Goal: Task Accomplishment & Management: Complete application form

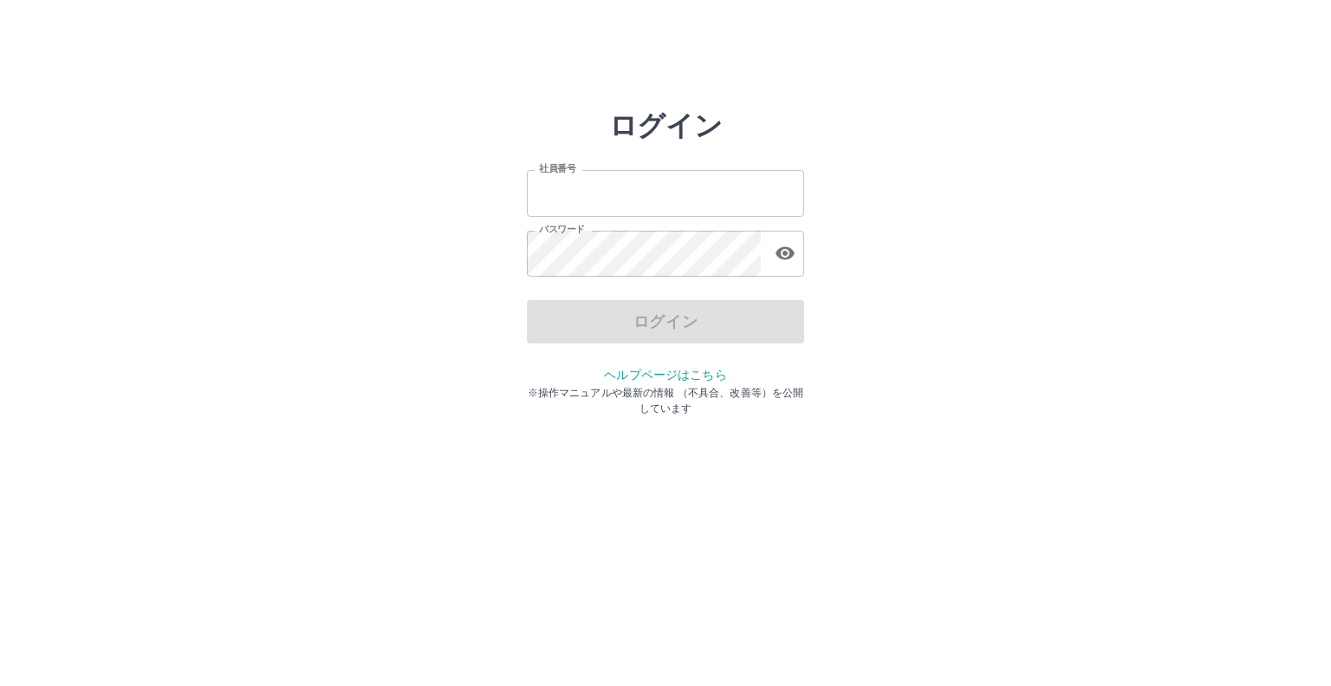
type input "*******"
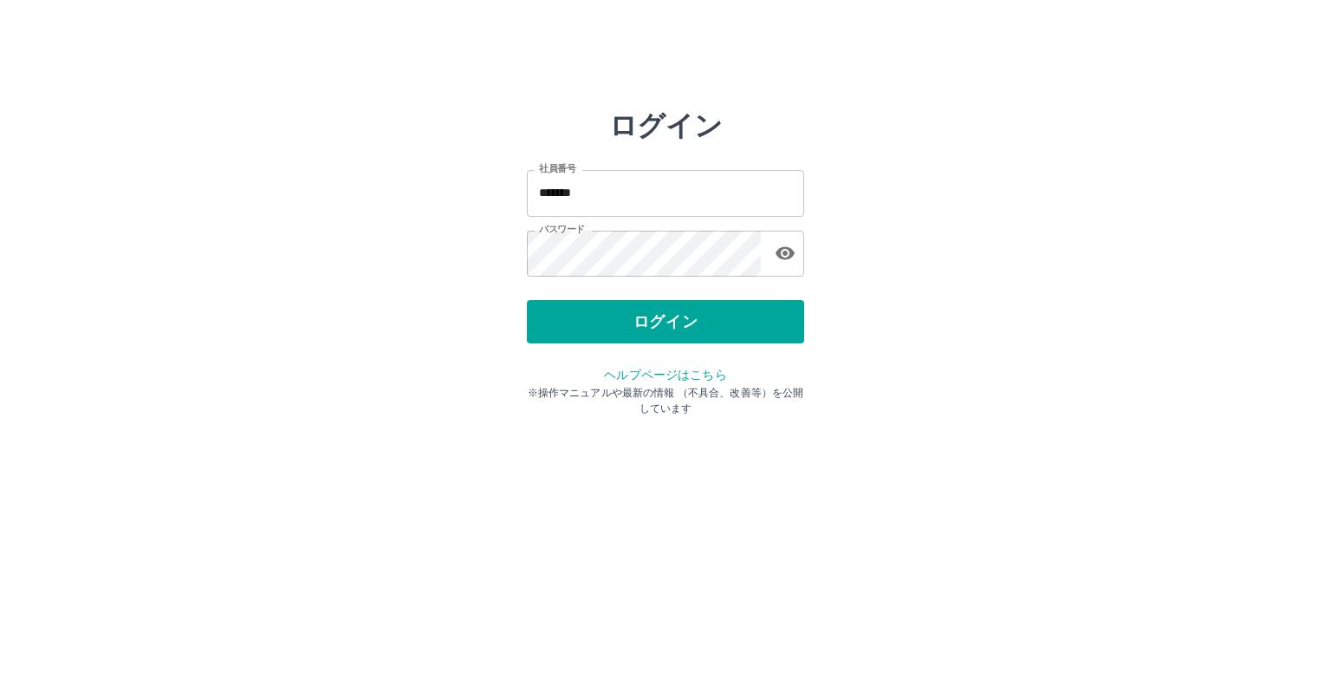
click at [581, 322] on div "ログイン" at bounding box center [665, 321] width 277 height 43
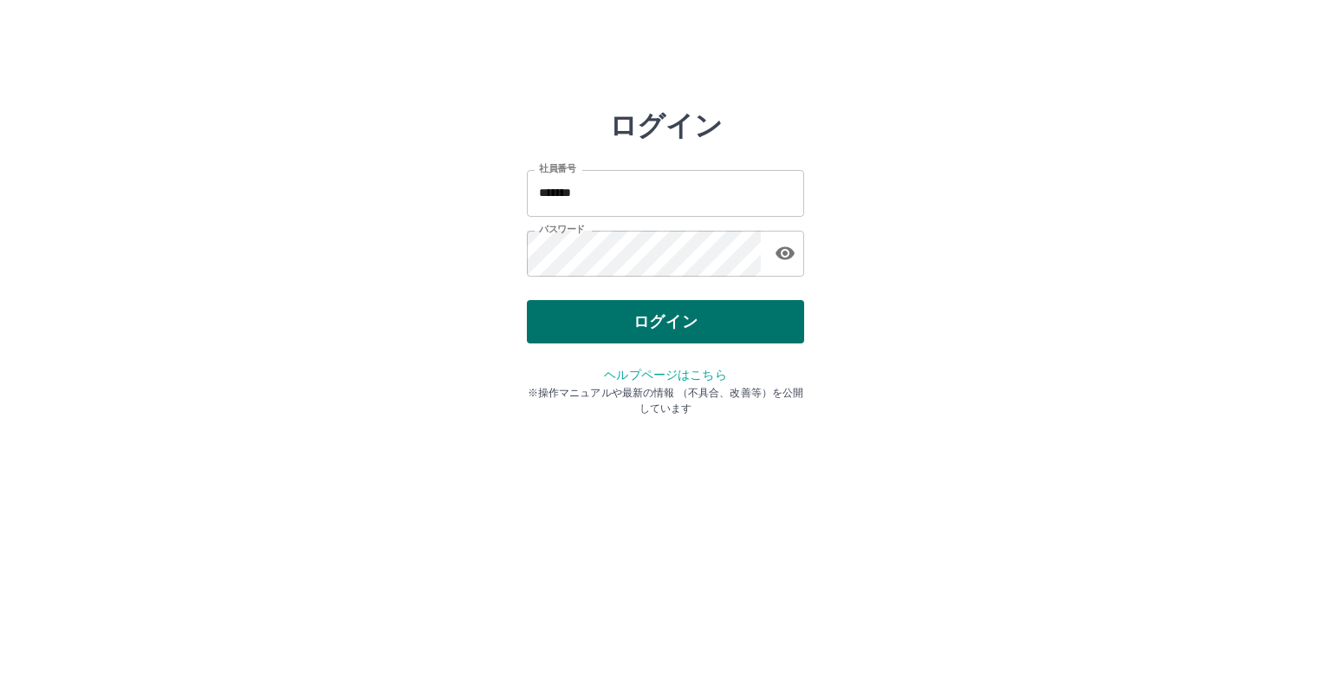
click at [581, 325] on button "ログイン" at bounding box center [665, 321] width 277 height 43
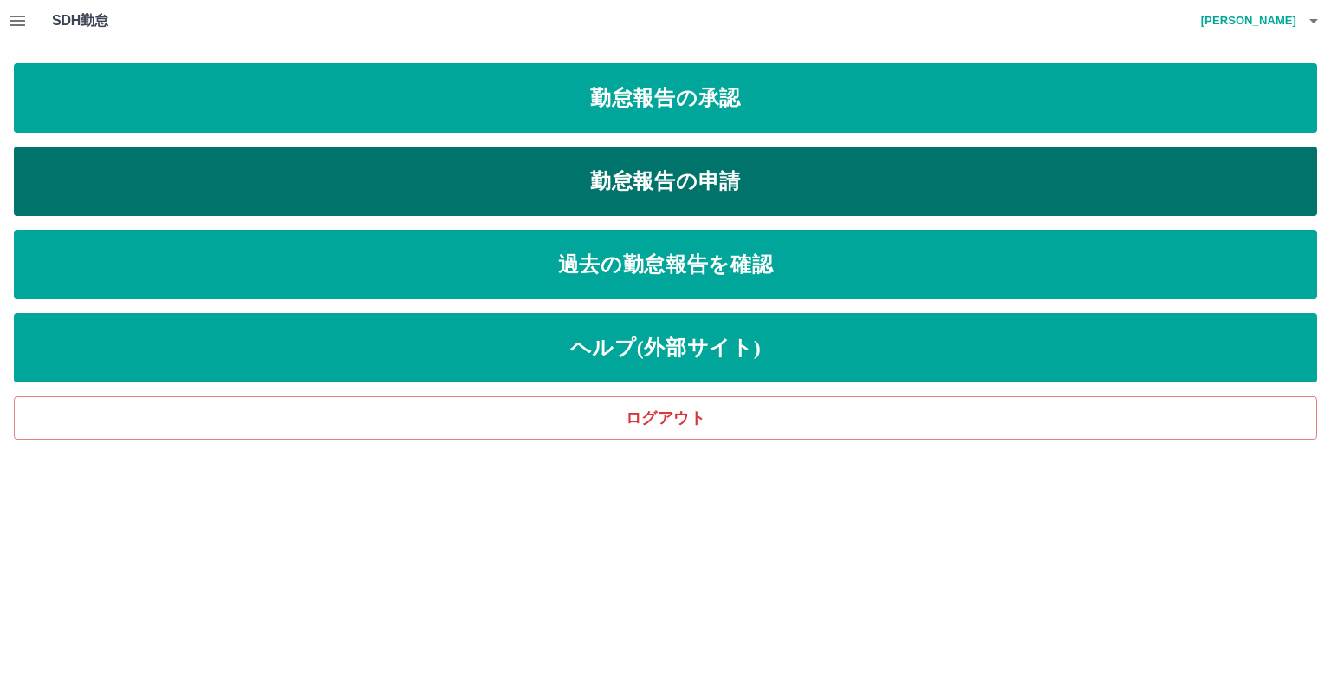
click at [501, 194] on link "勤怠報告の申請" at bounding box center [666, 180] width 1304 height 69
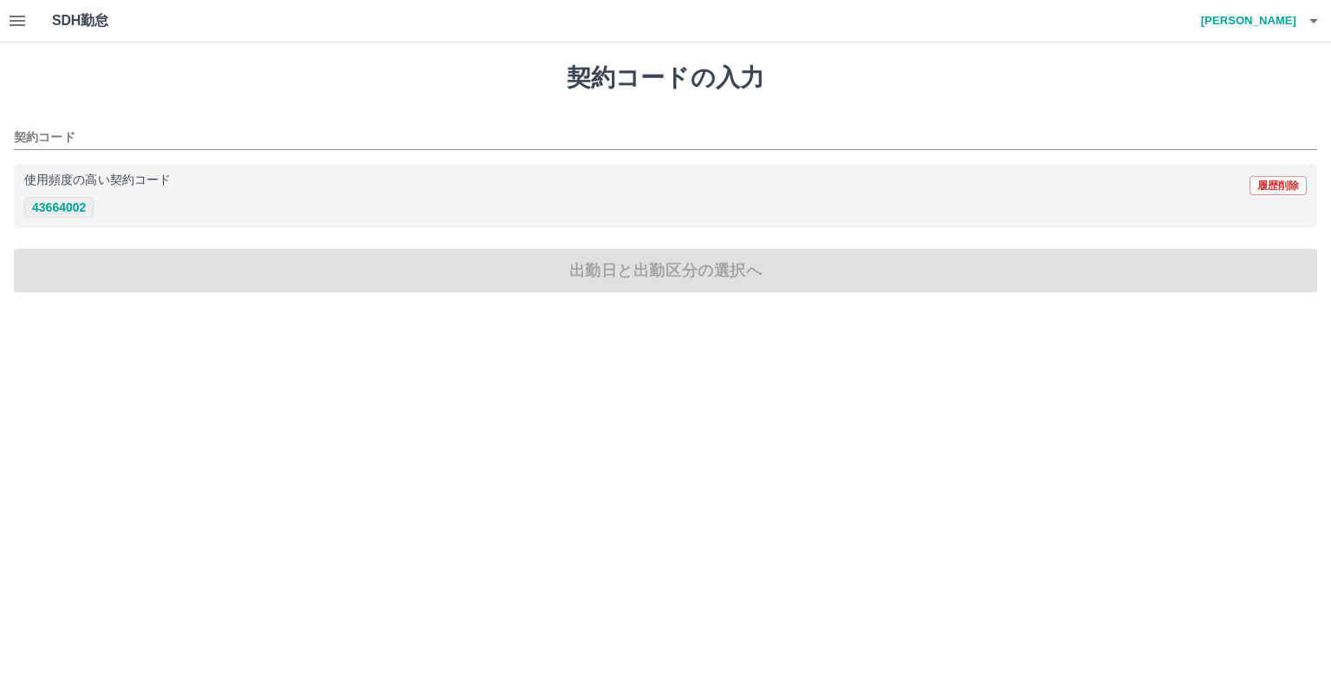
click at [72, 201] on button "43664002" at bounding box center [58, 207] width 69 height 21
type input "********"
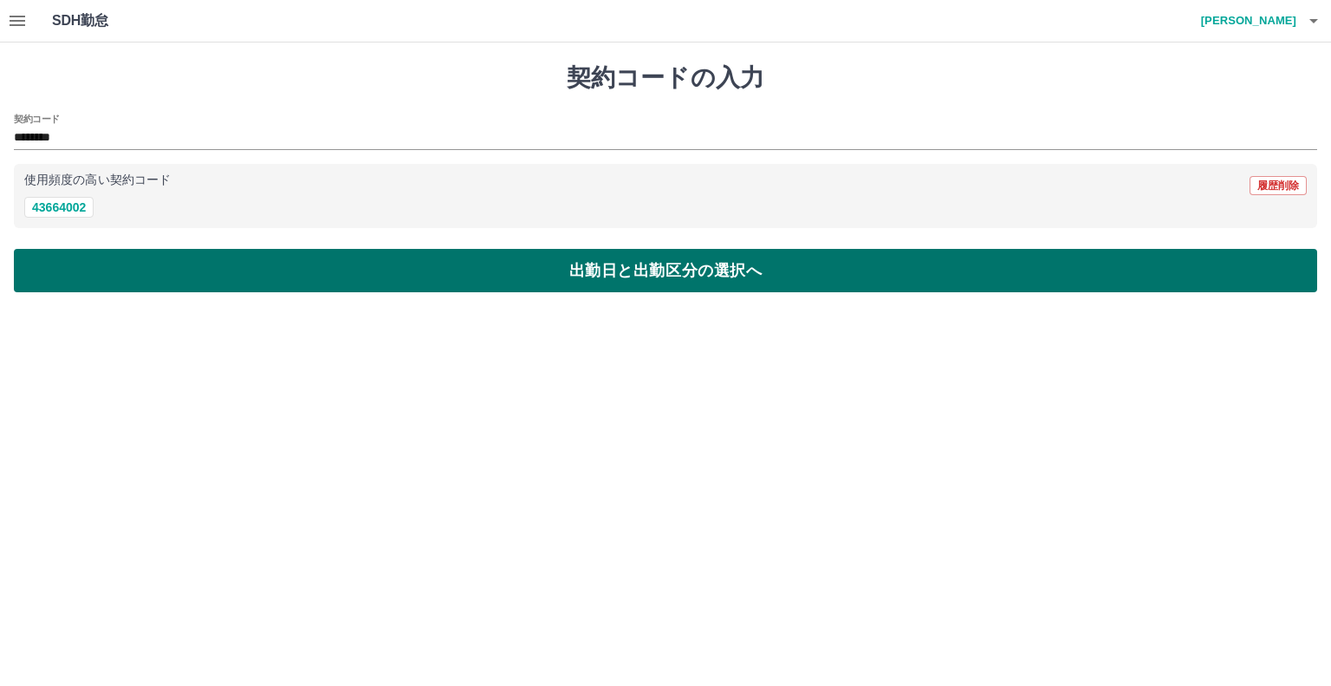
click at [101, 258] on button "出勤日と出勤区分の選択へ" at bounding box center [666, 270] width 1304 height 43
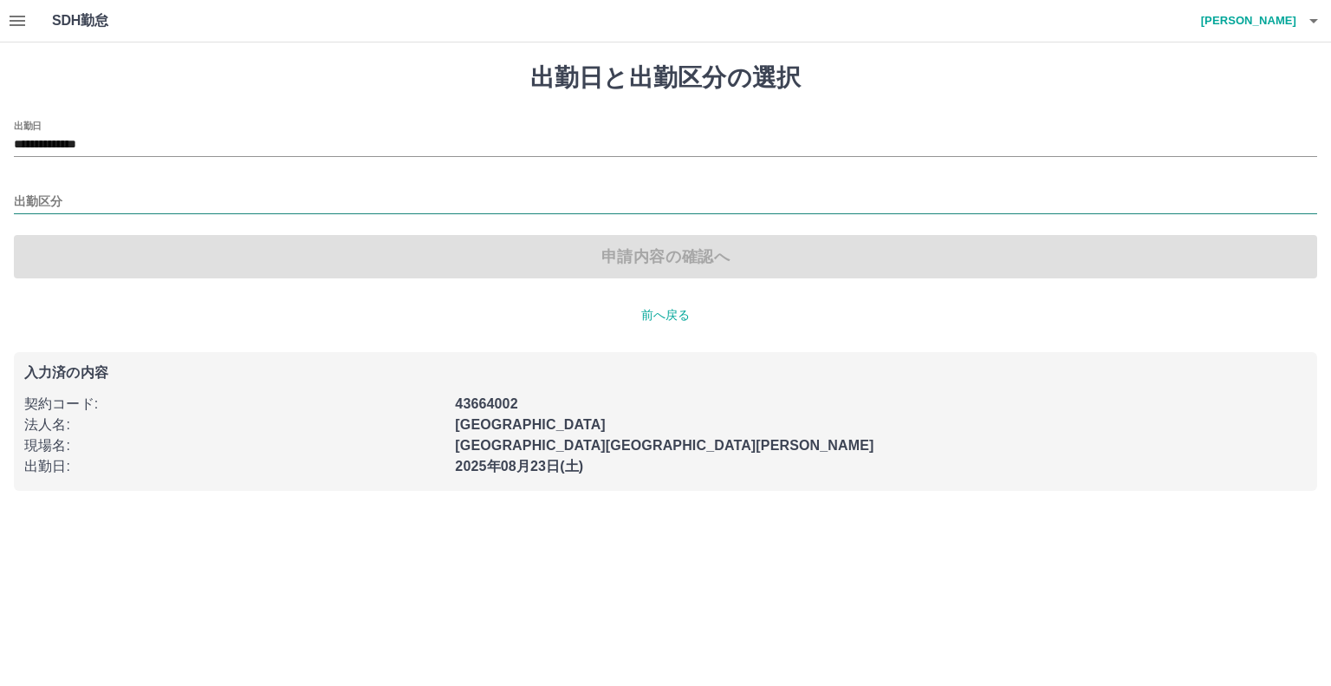
click at [42, 190] on div "出勤区分" at bounding box center [666, 196] width 1304 height 36
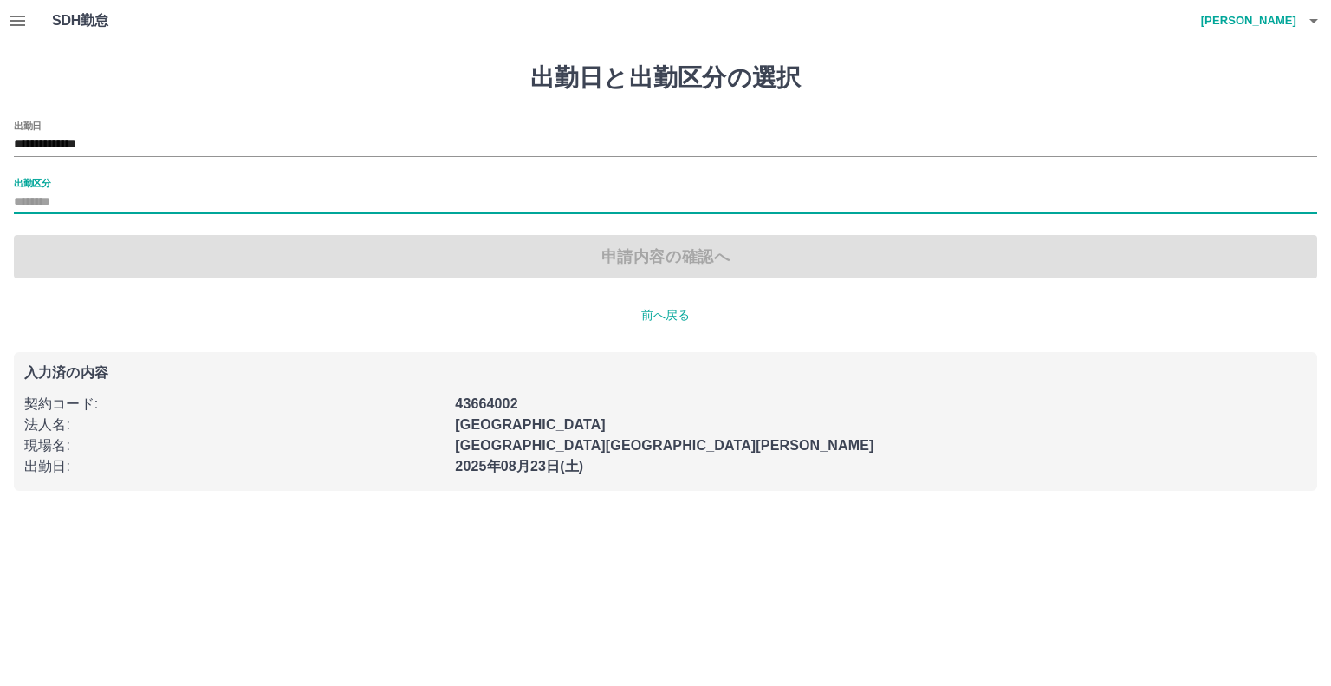
click at [40, 186] on label "出勤区分" at bounding box center [32, 182] width 36 height 13
click at [40, 192] on input "出勤区分" at bounding box center [666, 203] width 1304 height 22
click at [31, 176] on label "出勤区分" at bounding box center [32, 182] width 36 height 13
click at [31, 192] on input "出勤区分" at bounding box center [666, 203] width 1304 height 22
click at [23, 176] on label "出勤区分" at bounding box center [32, 182] width 36 height 13
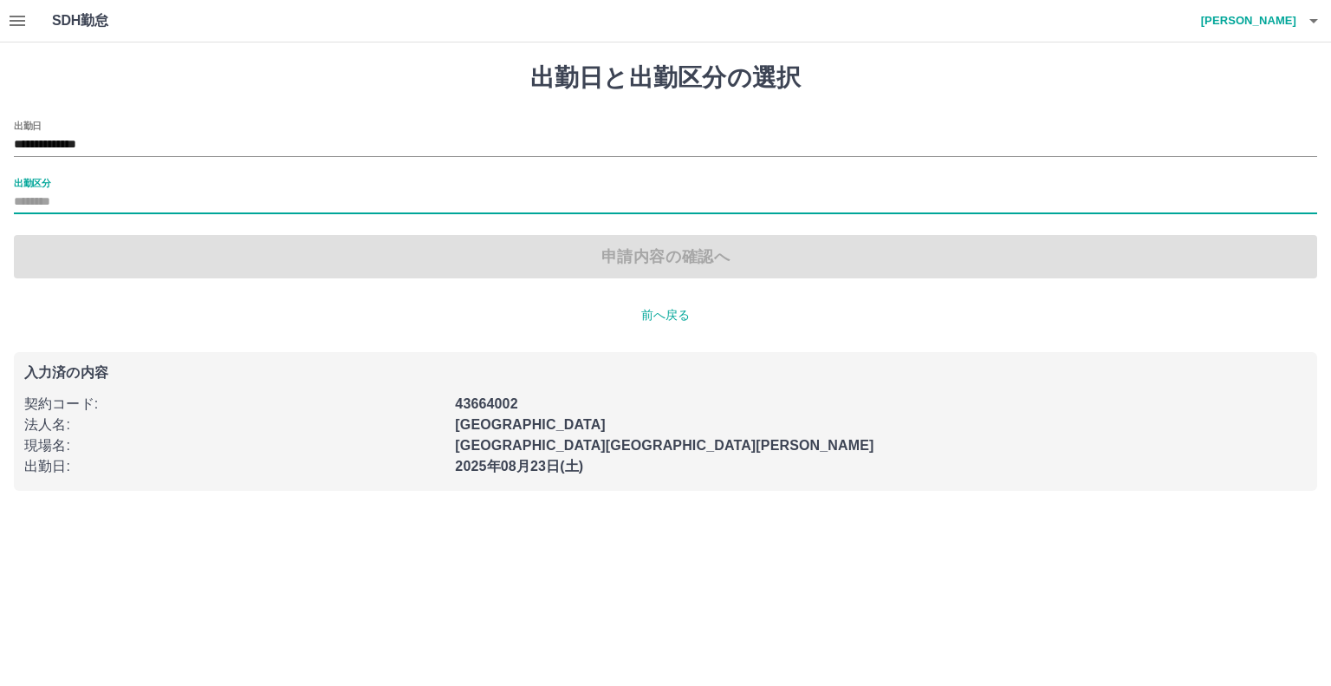
click at [23, 192] on input "出勤区分" at bounding box center [666, 203] width 1304 height 22
click at [23, 176] on label "出勤区分" at bounding box center [32, 182] width 36 height 13
click at [23, 192] on input "出勤区分" at bounding box center [666, 203] width 1304 height 22
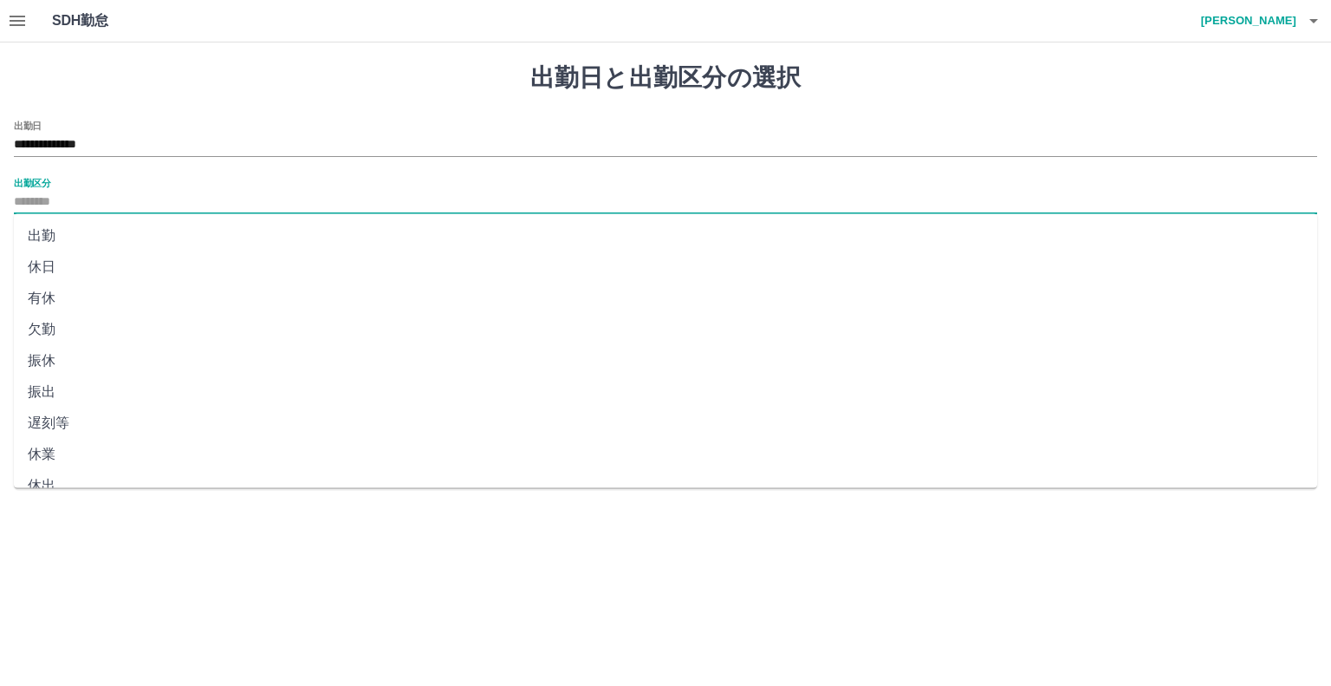
click at [35, 209] on input "出勤区分" at bounding box center [666, 203] width 1304 height 22
click at [42, 224] on li "出勤" at bounding box center [666, 235] width 1304 height 31
type input "**"
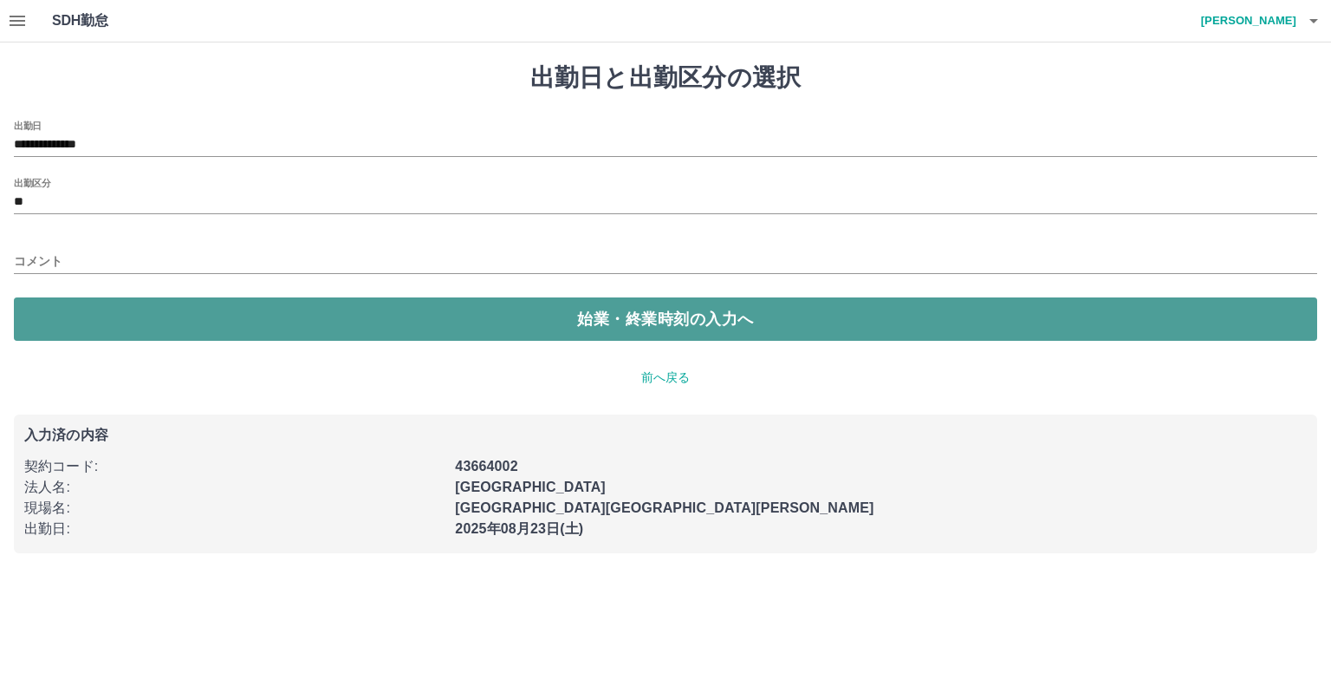
click at [62, 322] on button "始業・終業時刻の入力へ" at bounding box center [666, 318] width 1304 height 43
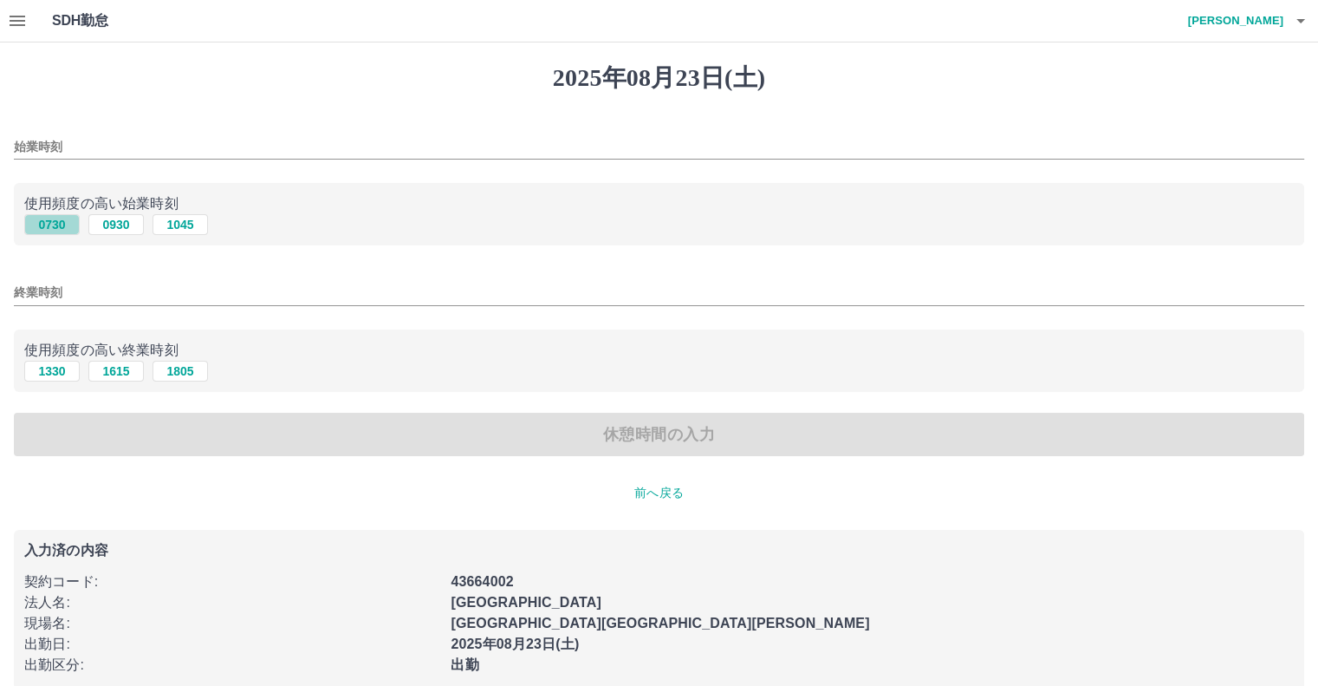
click at [42, 220] on button "0730" at bounding box center [51, 224] width 55 height 21
type input "****"
click at [58, 371] on button "1330" at bounding box center [51, 371] width 55 height 21
type input "****"
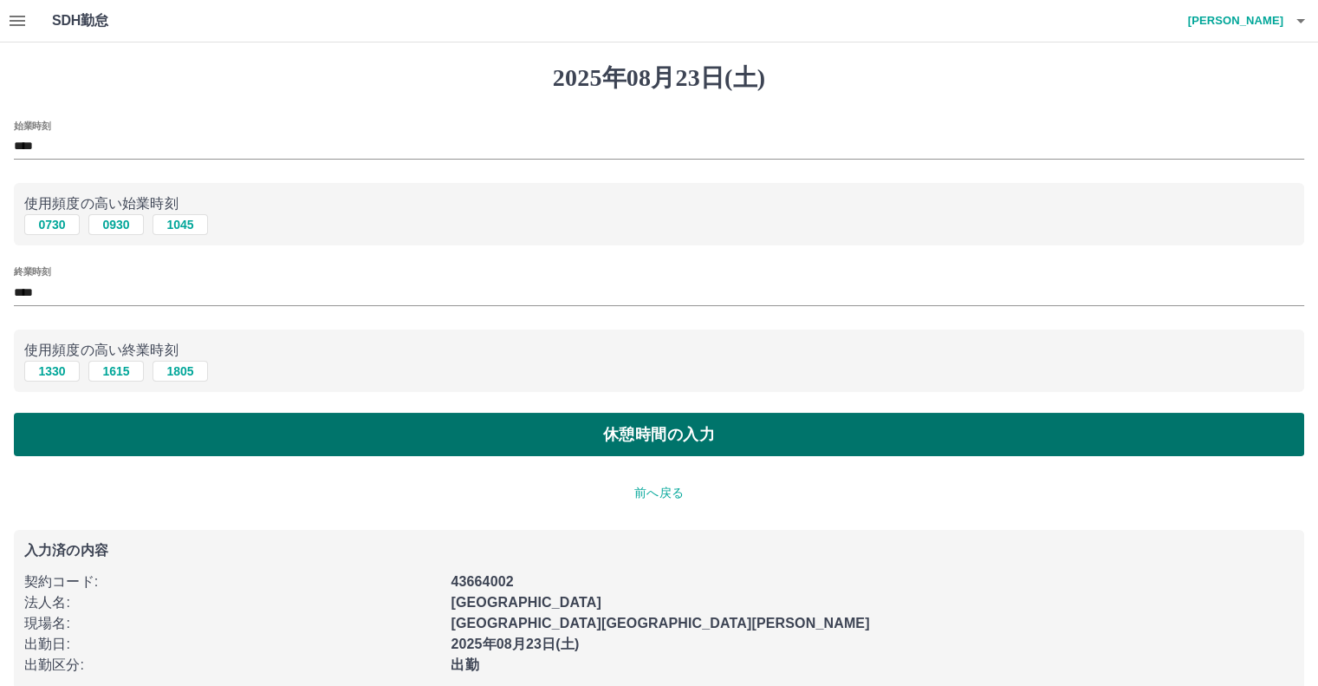
click at [87, 429] on button "休憩時間の入力" at bounding box center [659, 434] width 1291 height 43
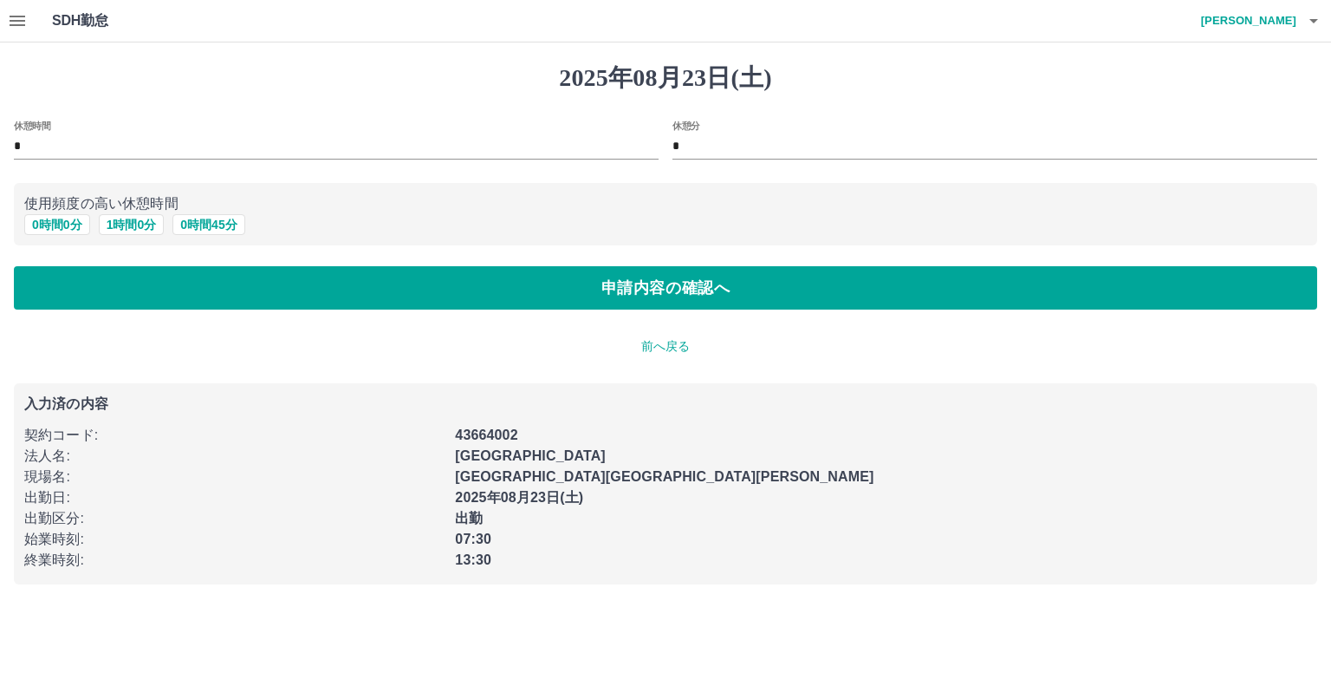
click at [55, 263] on div "休憩時間 * 休憩分 * 使用頻度の高い休憩時間 0 時間 0 分 1 時間 0 分 0 時間 45 分 申請内容の確認へ" at bounding box center [666, 215] width 1304 height 190
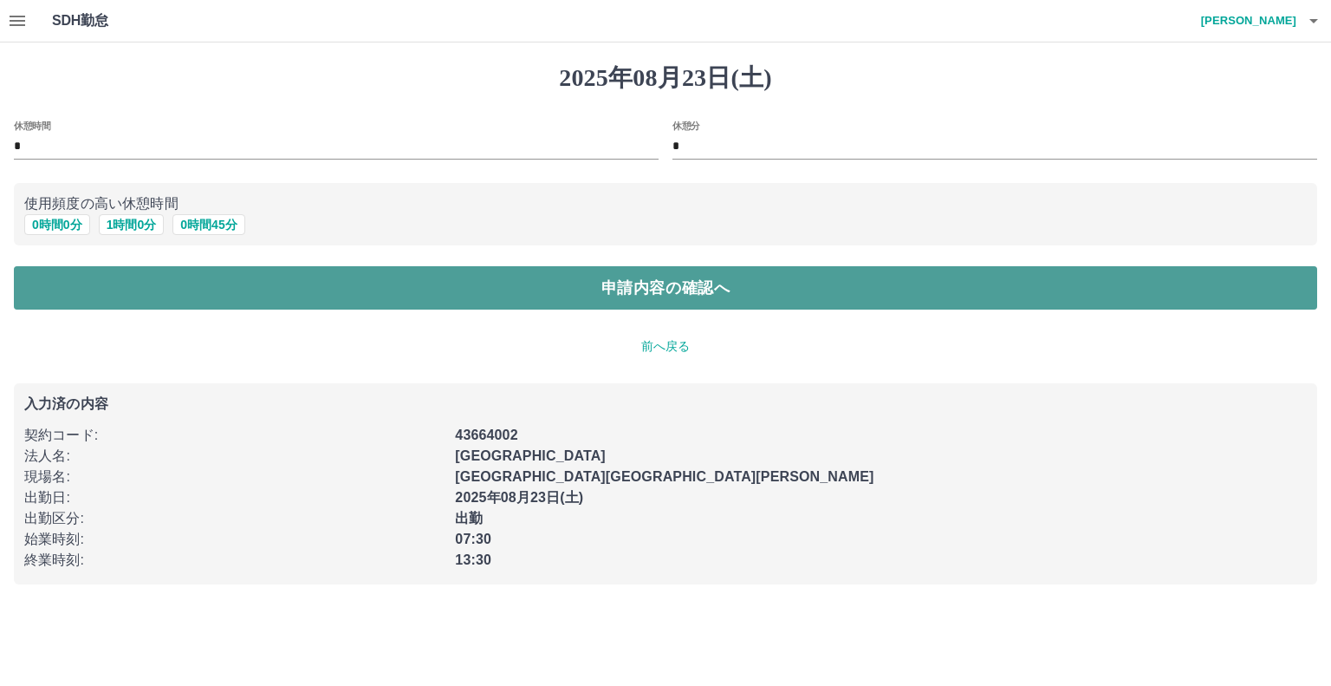
click at [52, 285] on button "申請内容の確認へ" at bounding box center [666, 287] width 1304 height 43
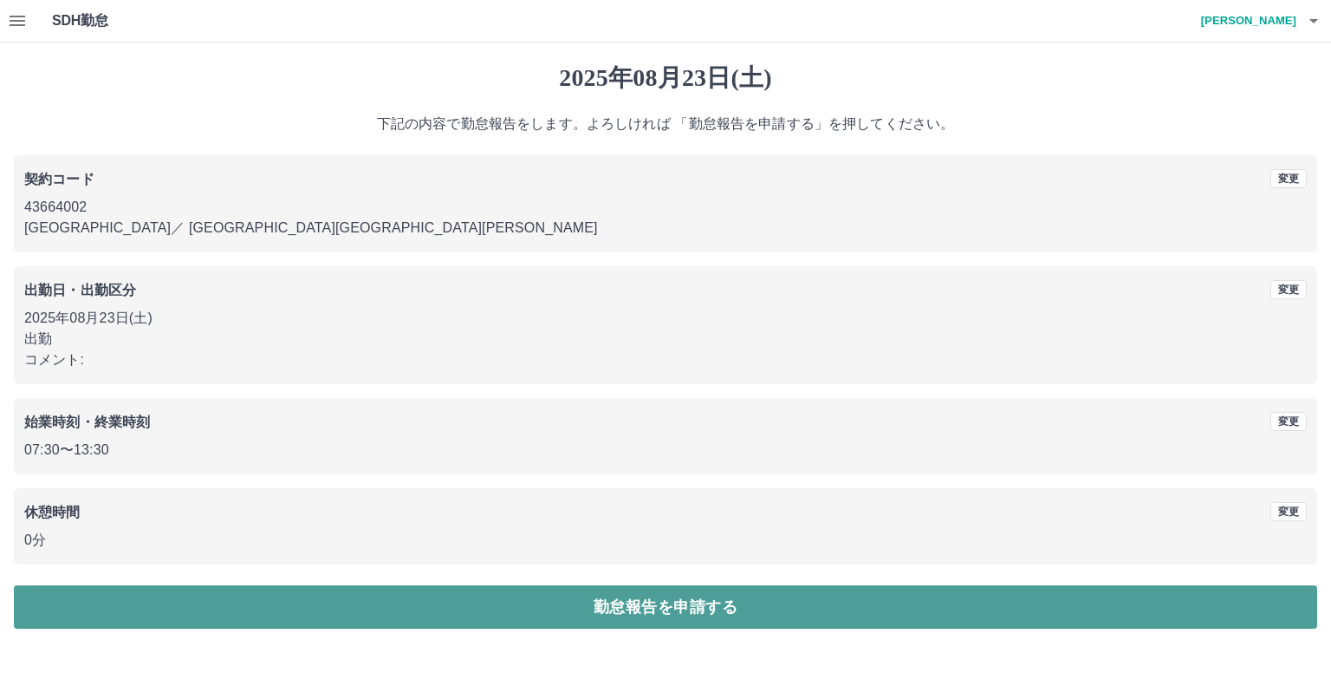
click at [494, 608] on button "勤怠報告を申請する" at bounding box center [666, 606] width 1304 height 43
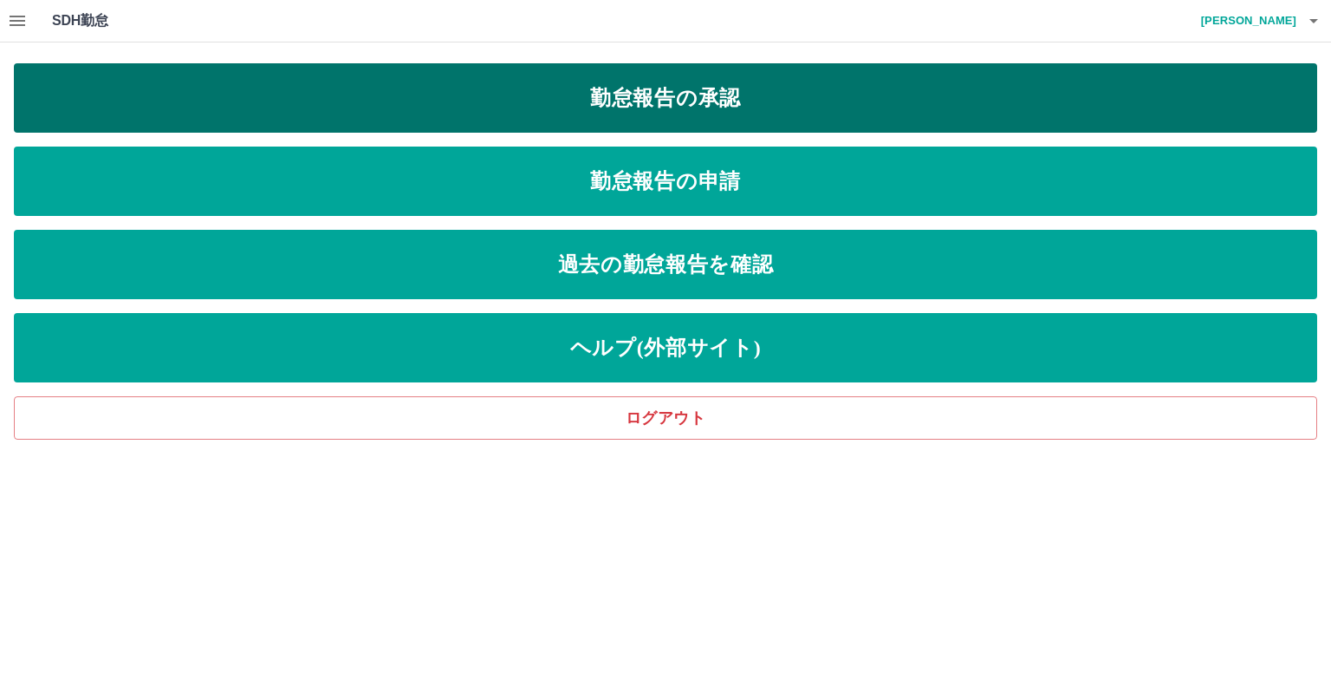
click at [378, 95] on link "勤怠報告の承認" at bounding box center [666, 97] width 1304 height 69
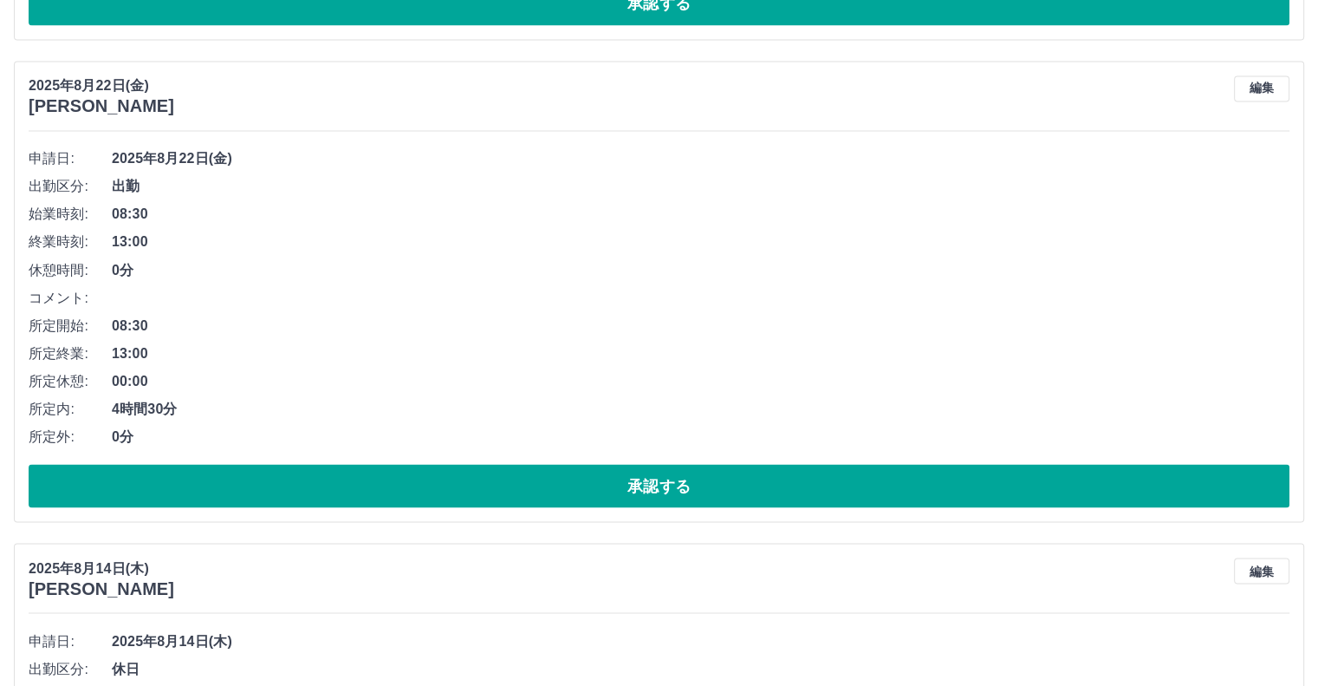
scroll to position [2979, 0]
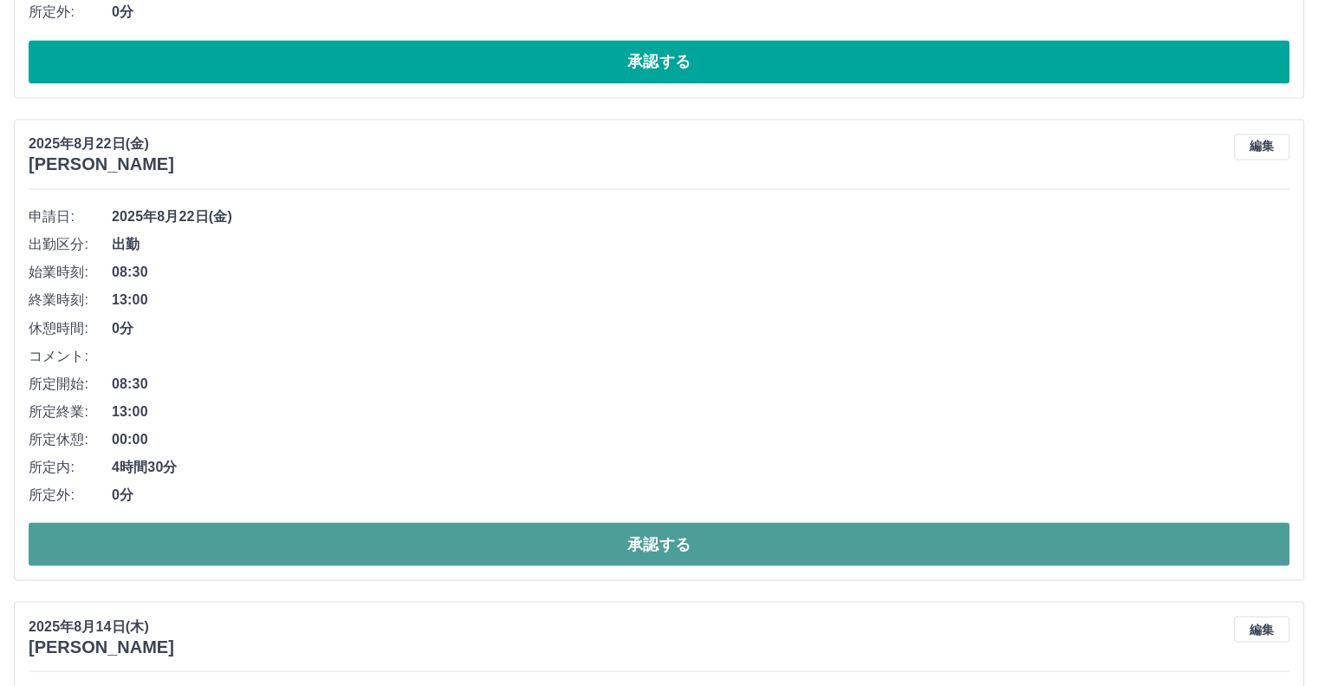
click at [728, 537] on button "承認する" at bounding box center [659, 543] width 1261 height 43
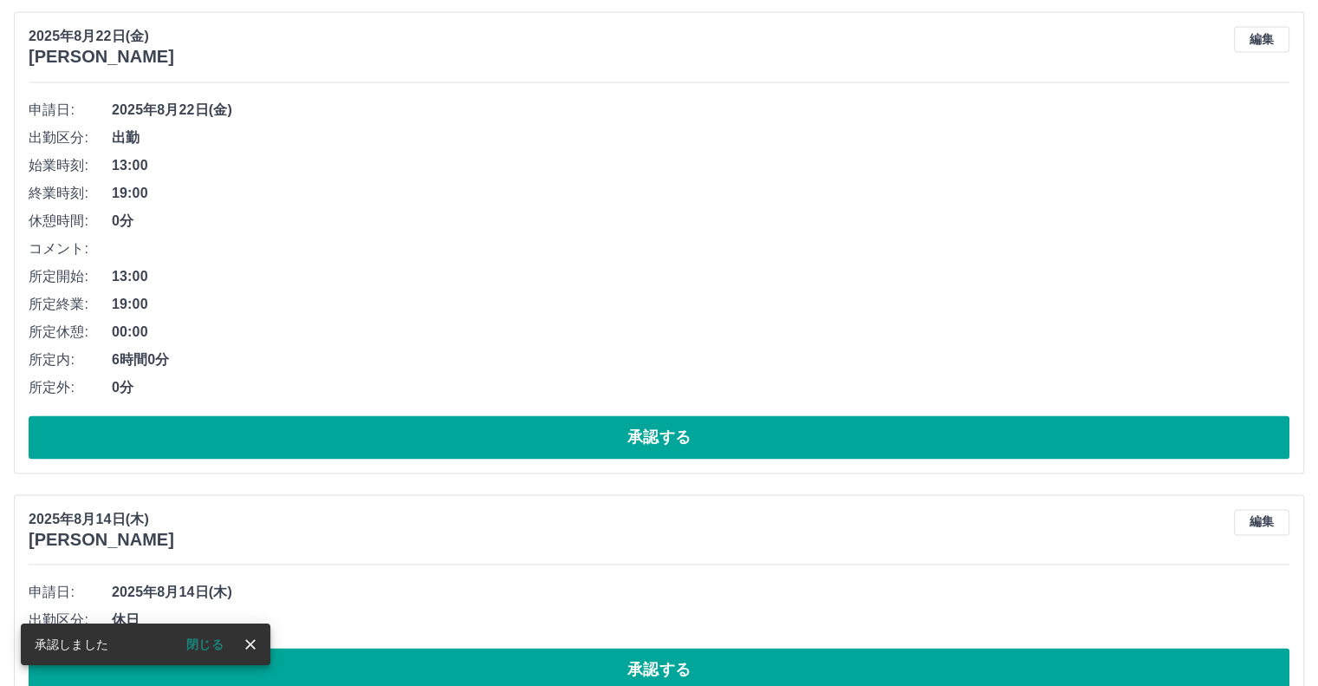
scroll to position [2580, 0]
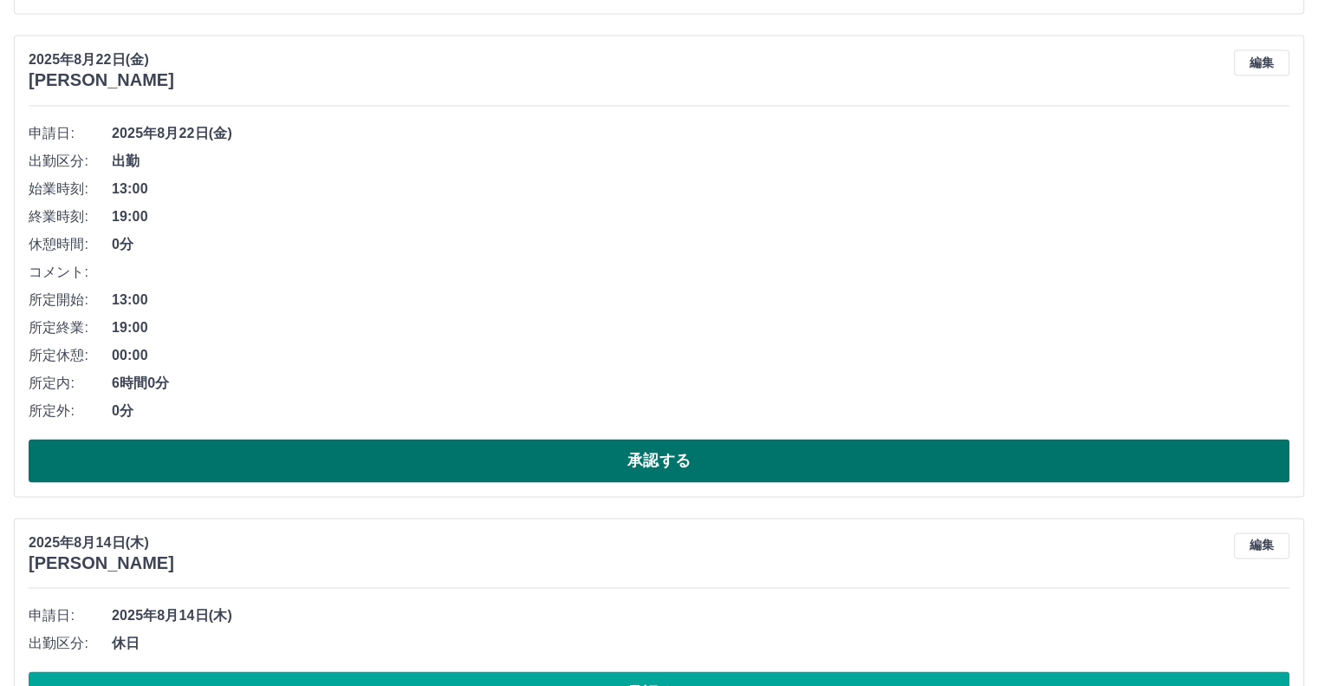
click at [1239, 471] on button "承認する" at bounding box center [659, 460] width 1261 height 43
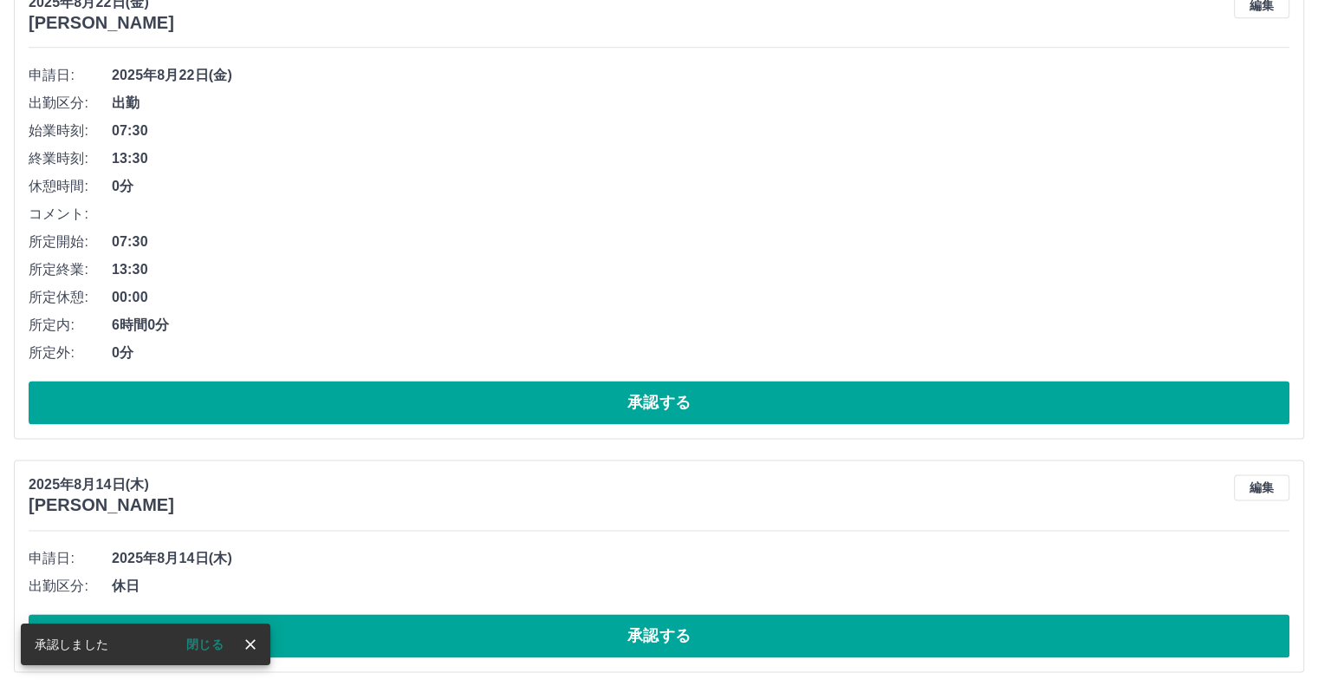
scroll to position [2101, 0]
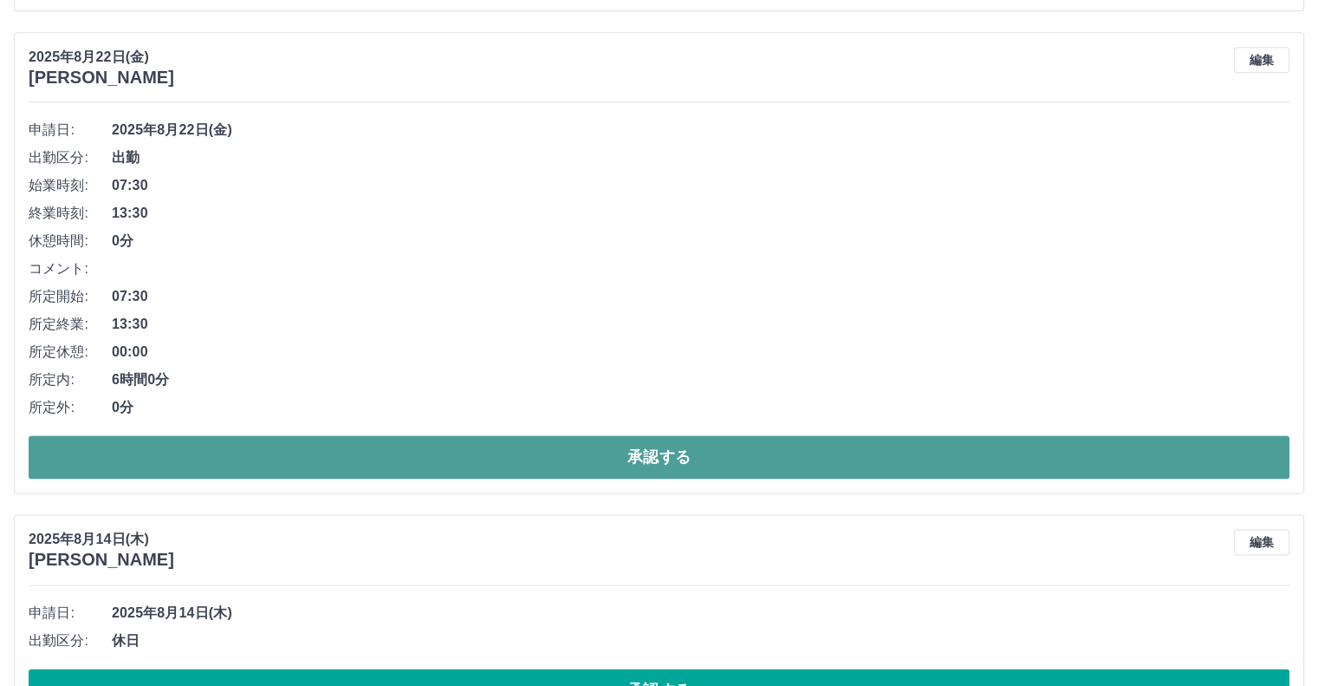
click at [1048, 453] on button "承認する" at bounding box center [659, 456] width 1261 height 43
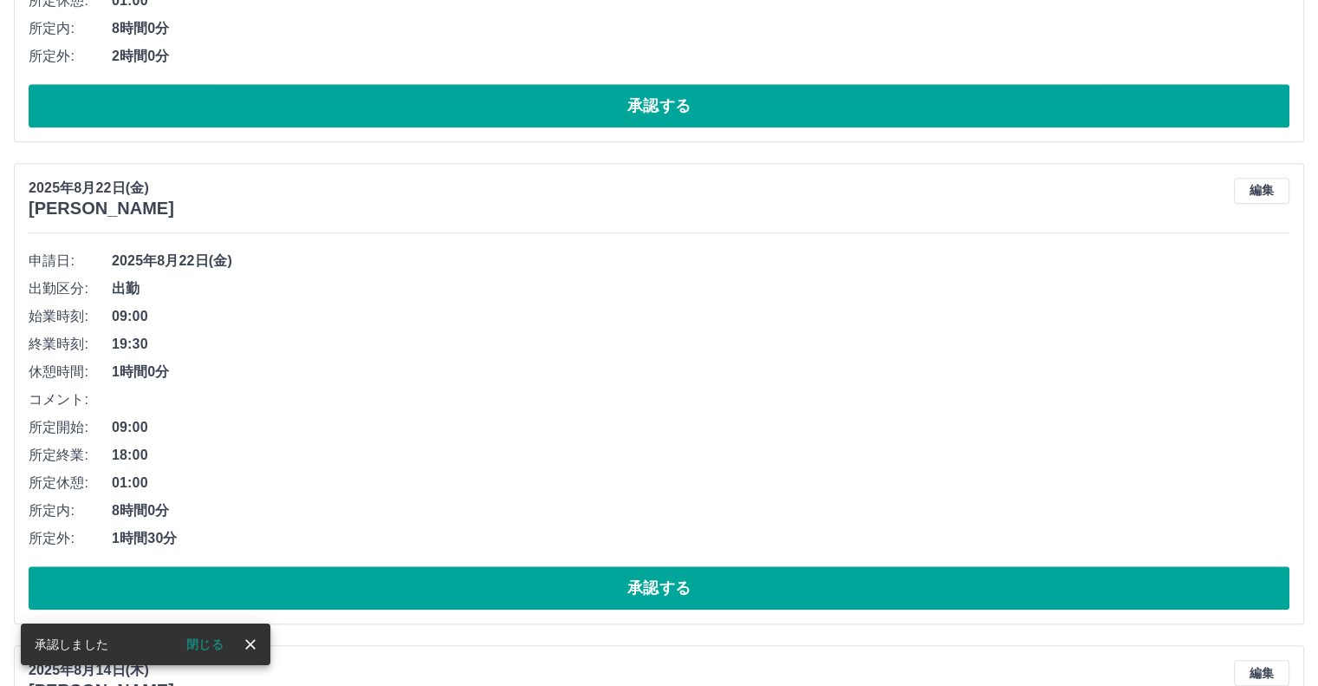
scroll to position [1414, 0]
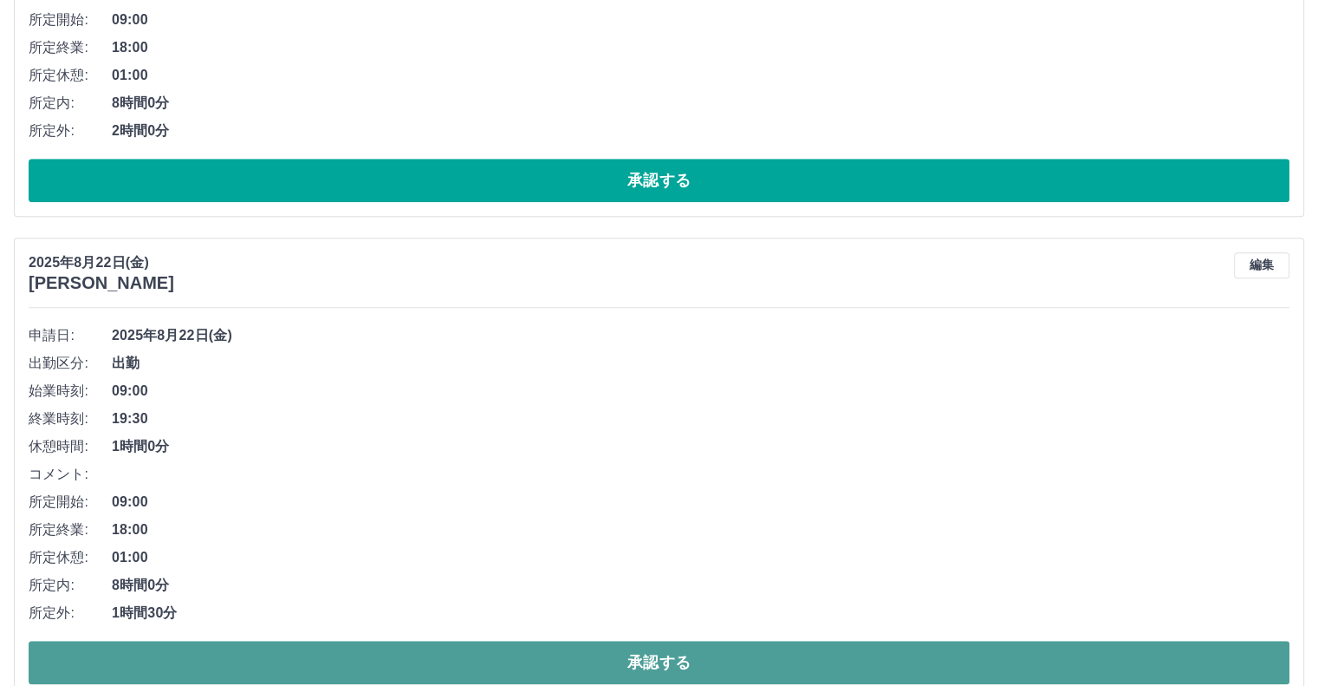
click at [926, 660] on button "承認する" at bounding box center [659, 662] width 1261 height 43
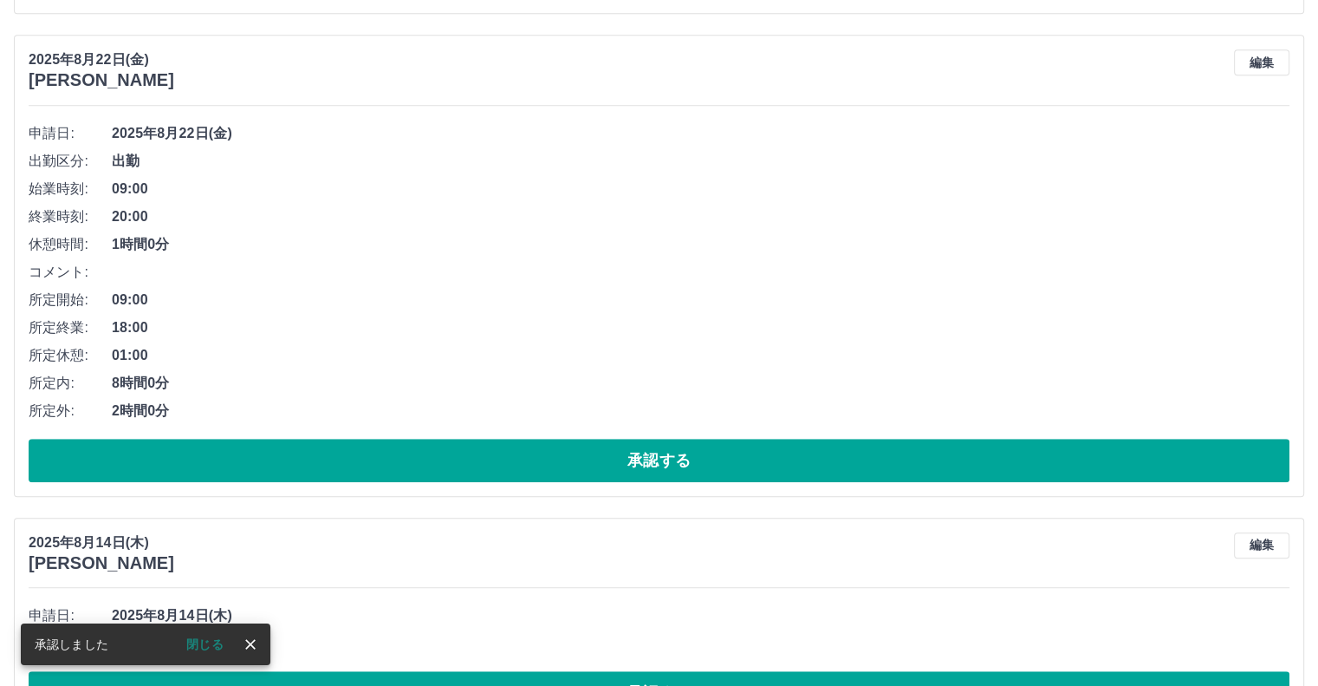
scroll to position [1119, 0]
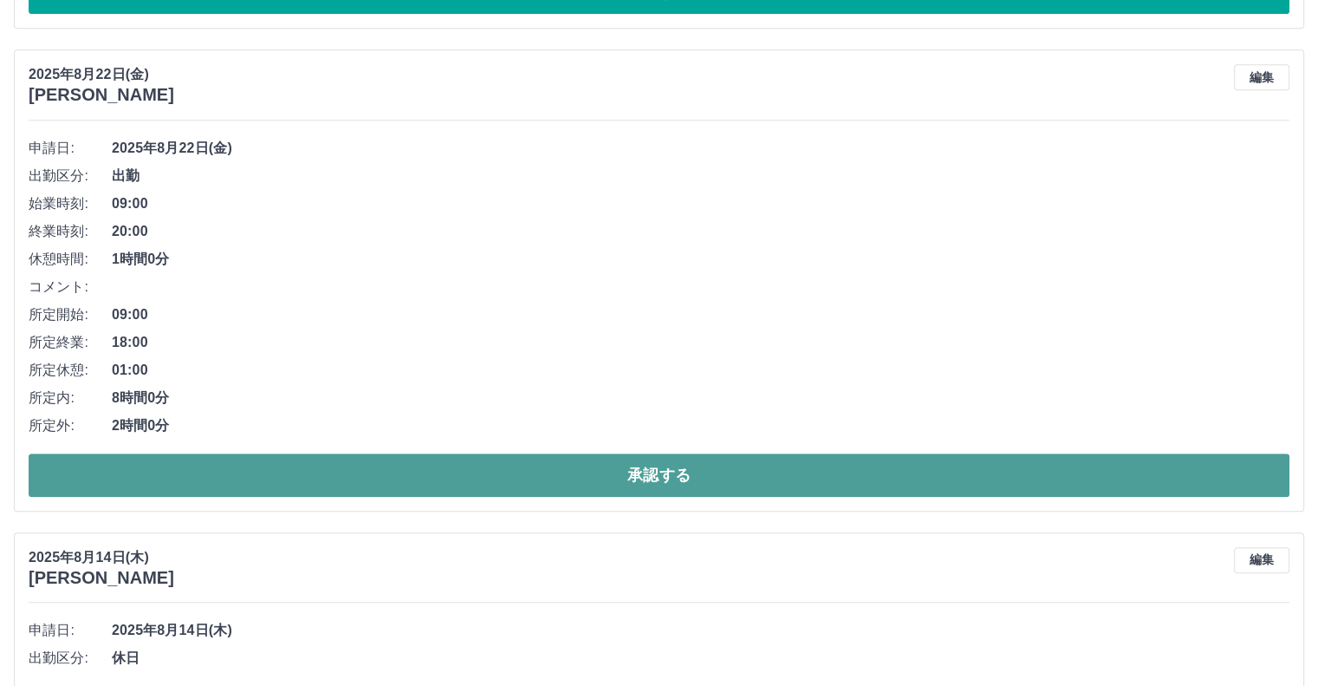
click at [1213, 478] on button "承認する" at bounding box center [659, 474] width 1261 height 43
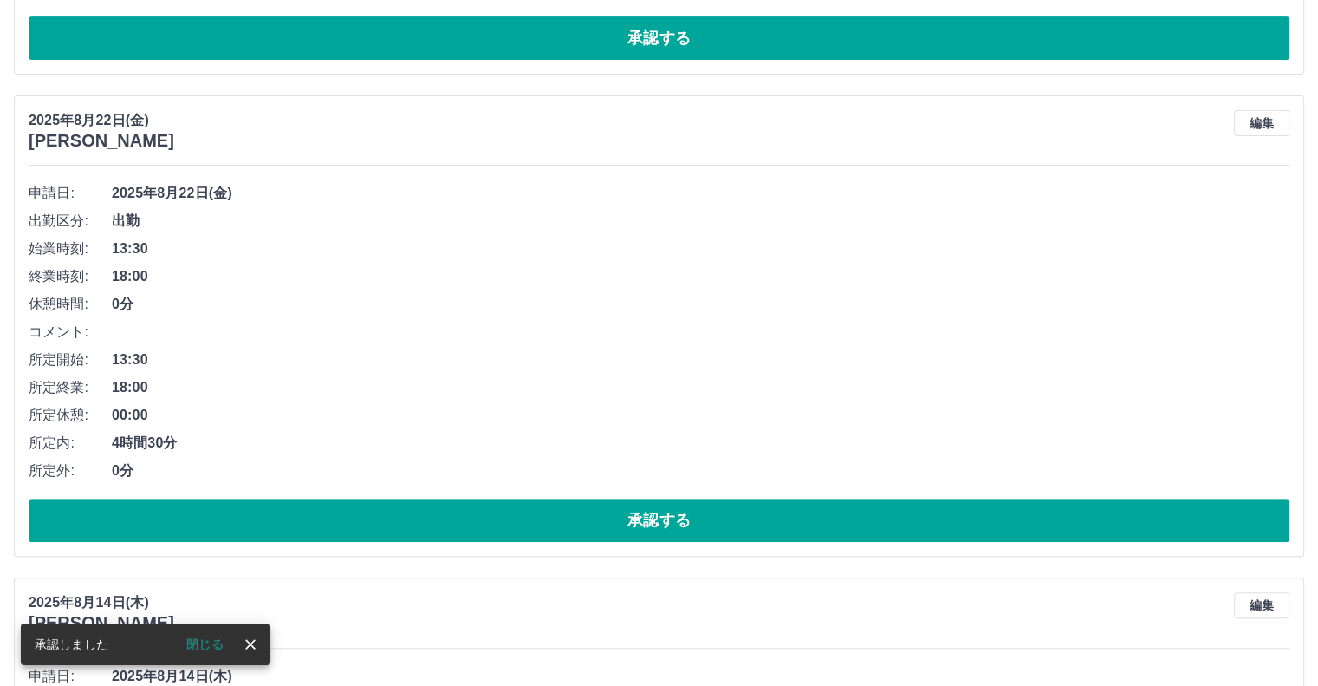
scroll to position [584, 0]
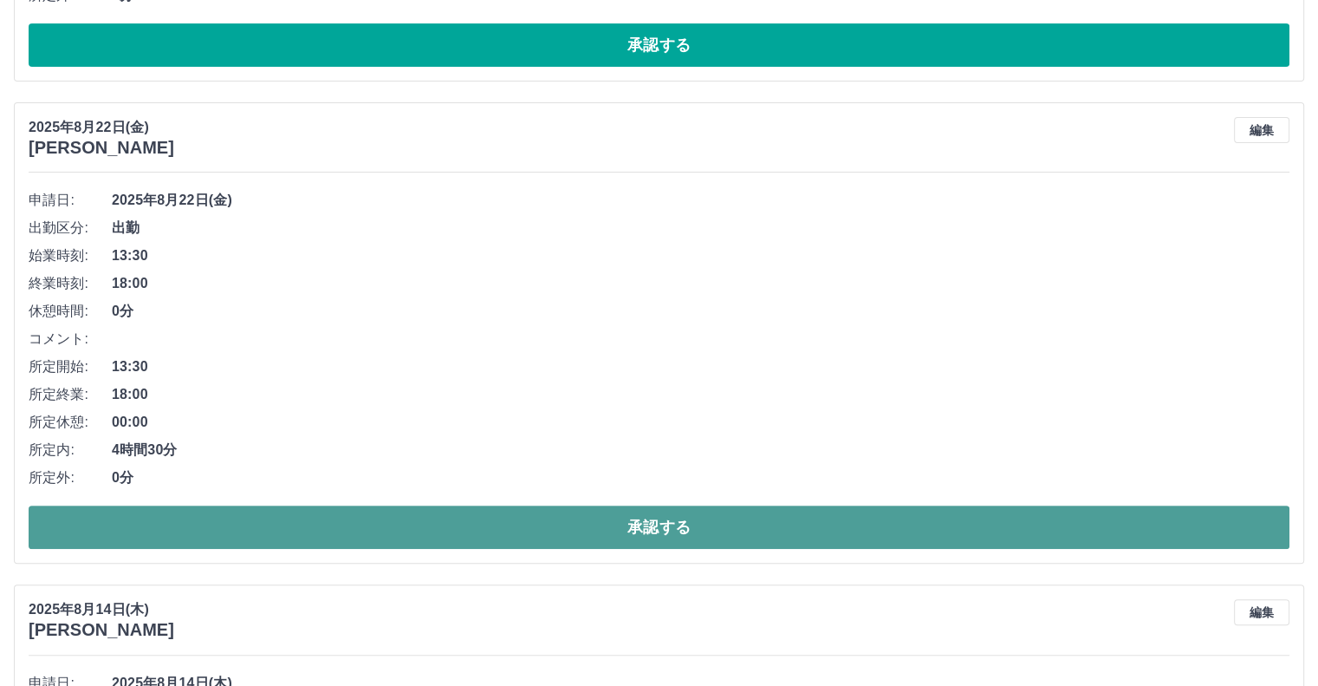
click at [1176, 538] on button "承認する" at bounding box center [659, 526] width 1261 height 43
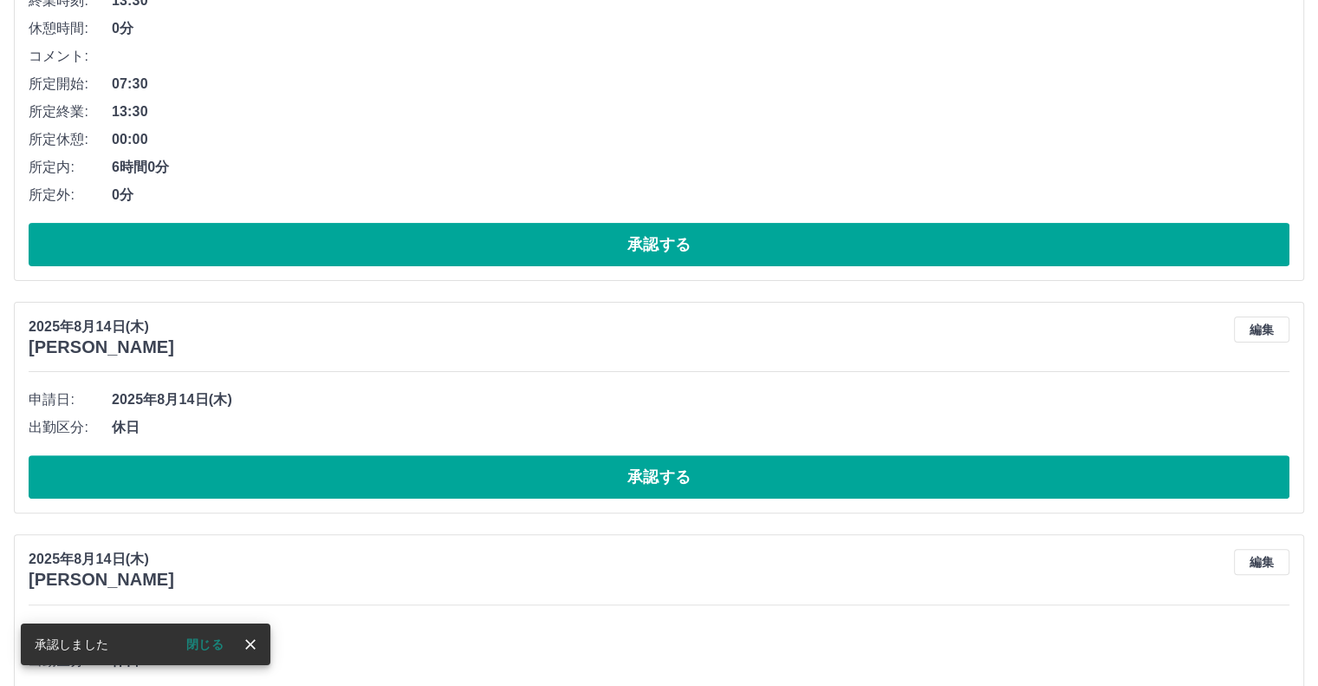
scroll to position [16, 0]
